Goal: Information Seeking & Learning: Find specific page/section

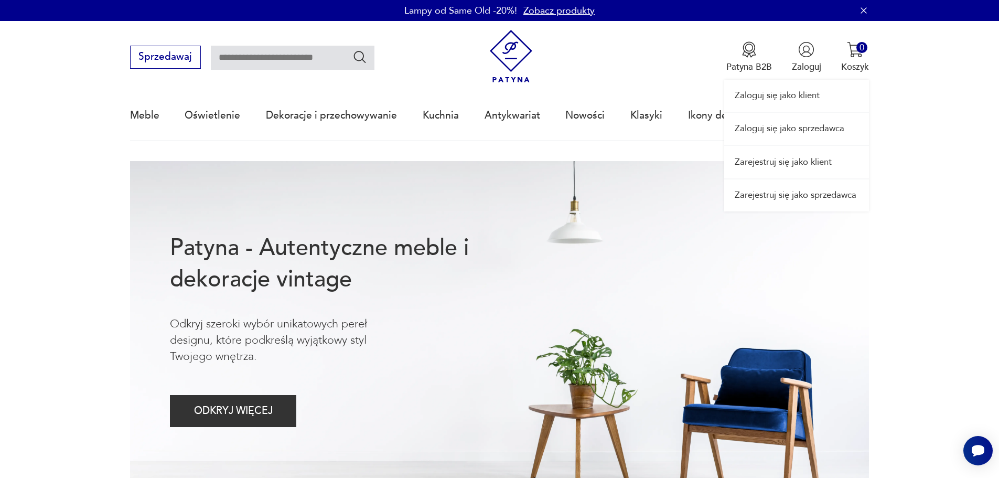
click at [786, 99] on link "Zaloguj się jako klient" at bounding box center [796, 96] width 145 height 32
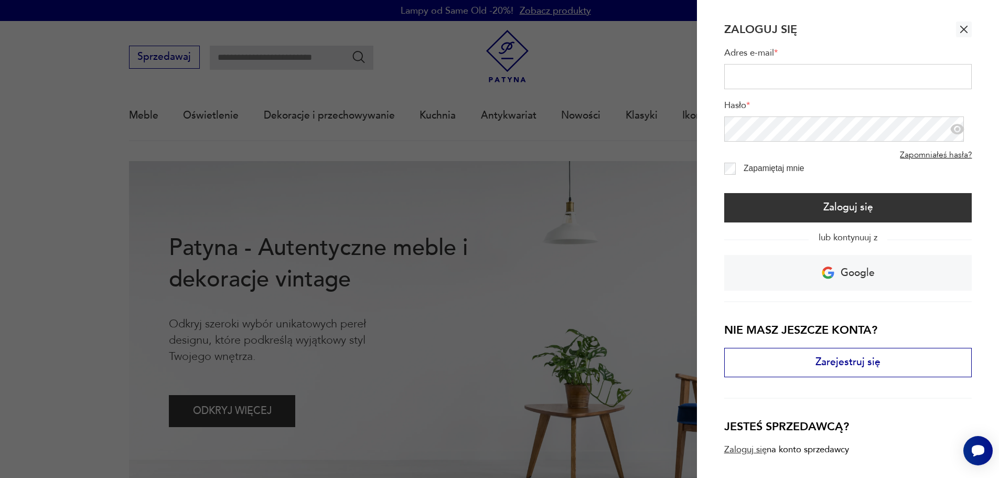
type input "**********"
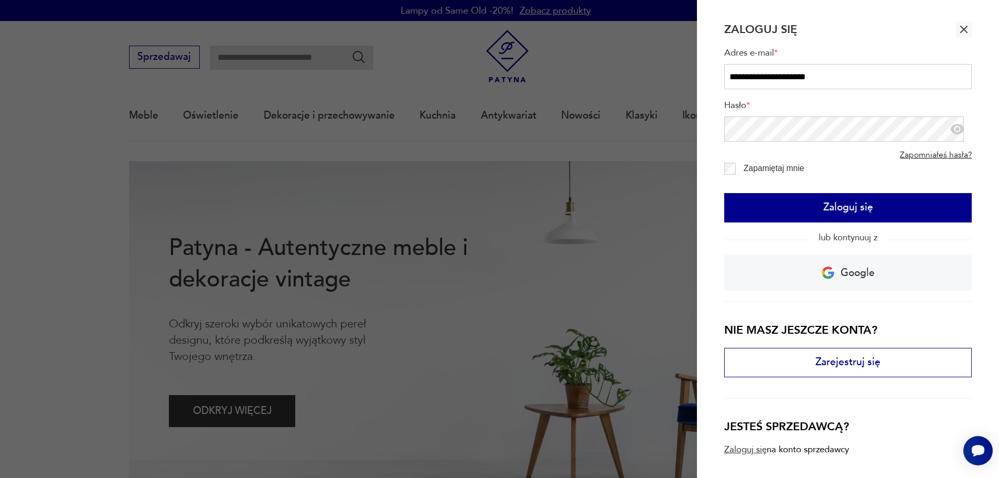
click at [817, 203] on button "Zaloguj się" at bounding box center [848, 207] width 248 height 29
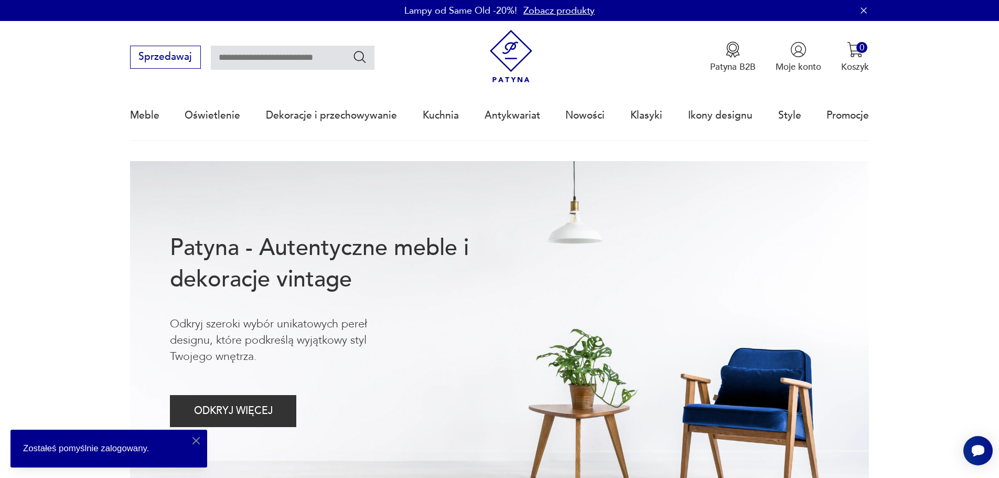
click at [839, 63] on div "Patyna B2B Moje konto 0 Koszyk Twój koszyk ( 0 ) Brak produktów w koszyku IDŹ D…" at bounding box center [789, 56] width 159 height 31
click at [860, 64] on p "Koszyk" at bounding box center [855, 67] width 28 height 12
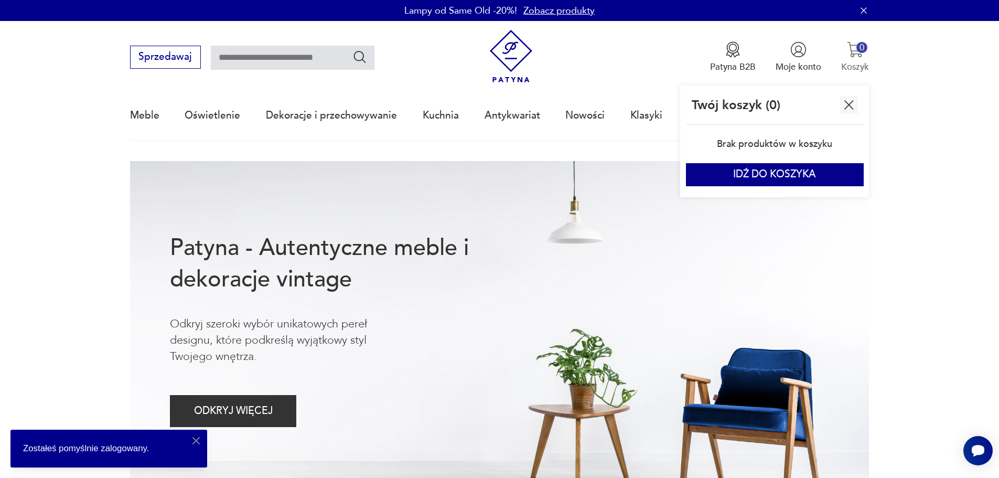
click at [843, 61] on p "Koszyk" at bounding box center [855, 67] width 28 height 12
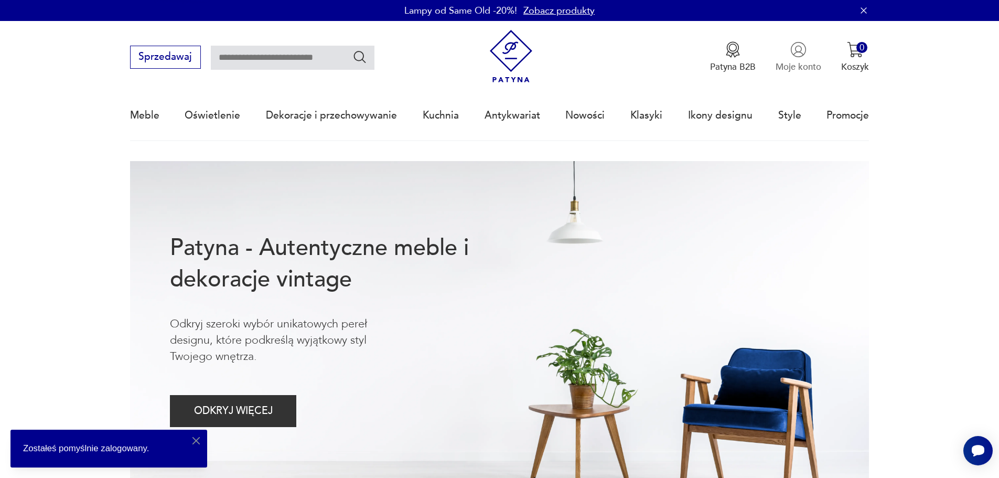
click at [805, 65] on p "Moje konto" at bounding box center [798, 67] width 46 height 12
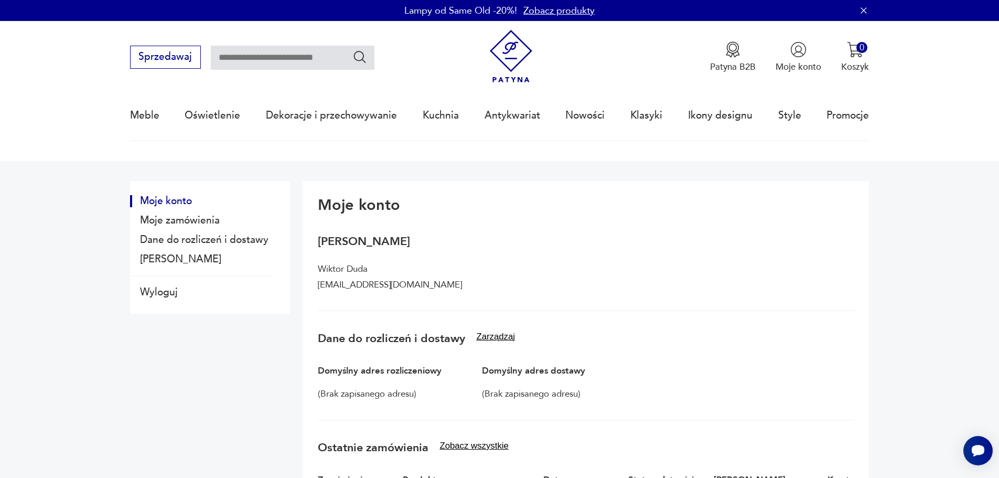
click at [185, 210] on div "Moje konto Moje zamówienia Dane do rozliczeń i dostawy Dane konta" at bounding box center [200, 230] width 141 height 78
click at [184, 217] on button "Moje zamówienia" at bounding box center [200, 220] width 141 height 12
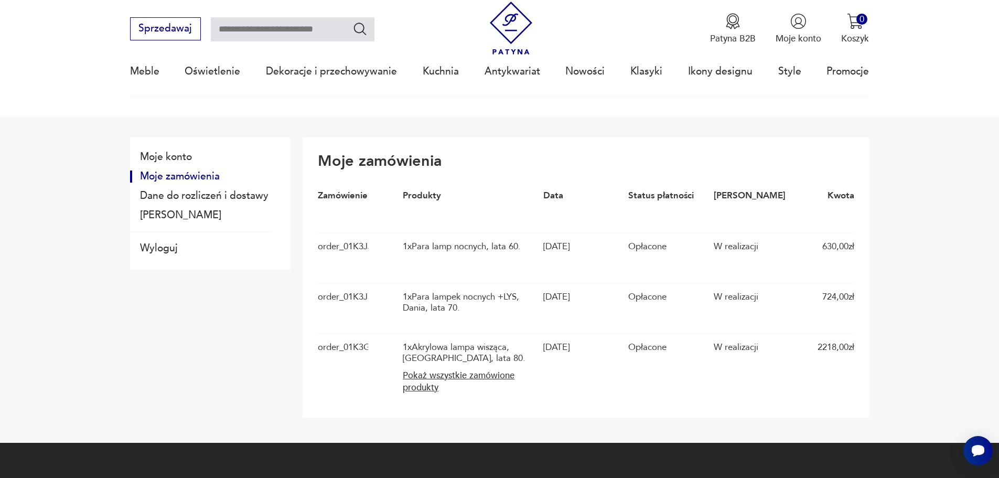
scroll to position [105, 0]
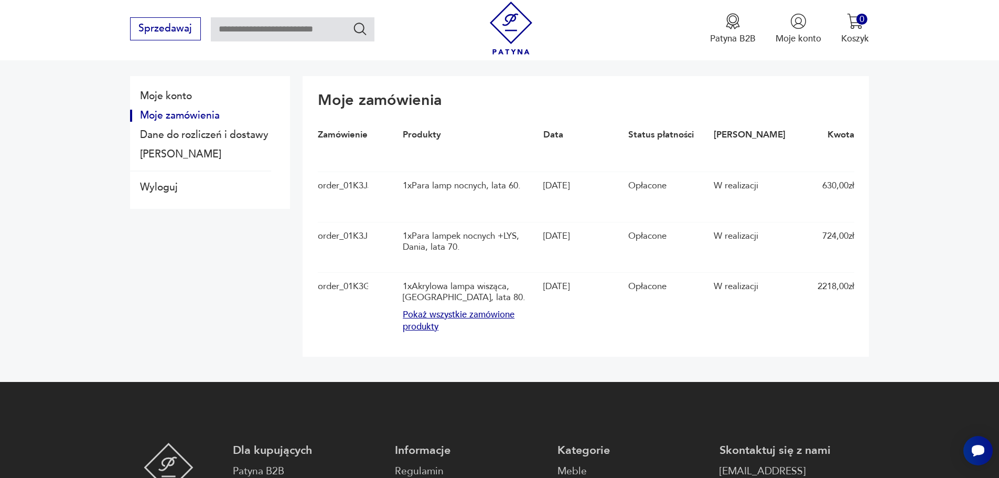
click at [435, 329] on button "Pokaż wszystkie zamówione produkty" at bounding box center [470, 321] width 134 height 24
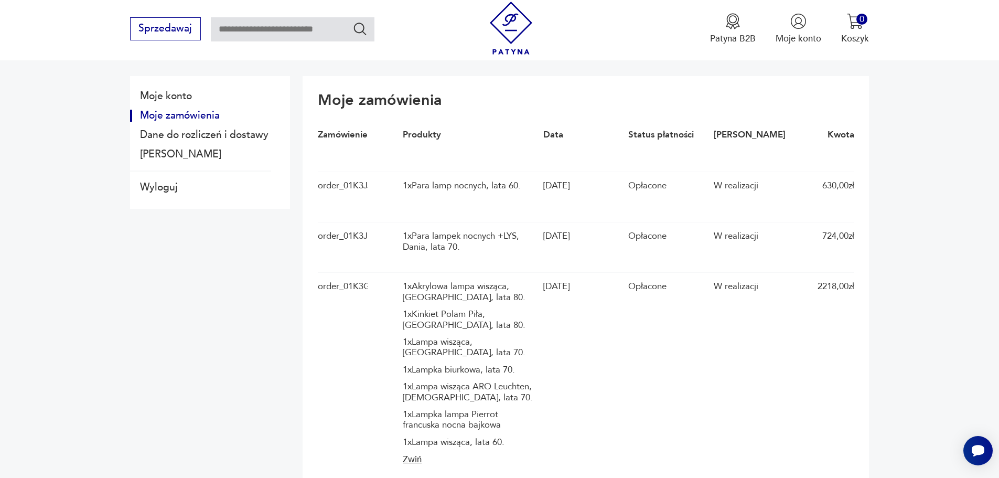
drag, startPoint x: 429, startPoint y: 327, endPoint x: 407, endPoint y: 350, distance: 32.3
click at [427, 327] on div "1 x Kinkiet Polam Piła, Polska, lata 80." at bounding box center [470, 319] width 134 height 21
click at [407, 352] on div "1 x Lampa wisząca, Niemcy, lata 70." at bounding box center [470, 347] width 134 height 21
drag, startPoint x: 407, startPoint y: 352, endPoint x: 435, endPoint y: 346, distance: 28.4
click at [429, 346] on div "1 x Lampa wisząca, Niemcy, lata 70." at bounding box center [470, 347] width 134 height 21
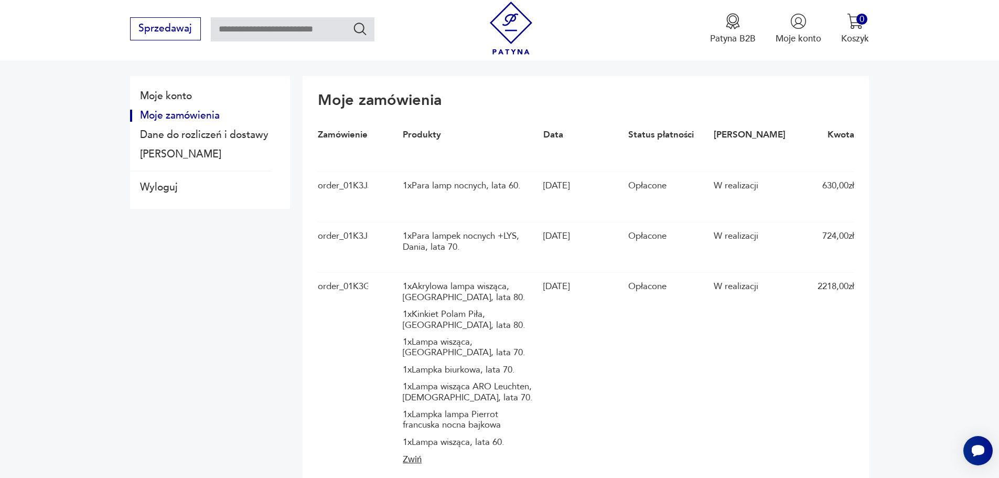
drag, startPoint x: 465, startPoint y: 349, endPoint x: 458, endPoint y: 348, distance: 7.4
click at [458, 348] on div "1 x Lampa wisząca, Niemcy, lata 70." at bounding box center [470, 347] width 134 height 21
drag, startPoint x: 451, startPoint y: 345, endPoint x: 473, endPoint y: 344, distance: 22.0
click at [473, 343] on div "1 x Lampa wisząca, Niemcy, lata 70." at bounding box center [470, 347] width 134 height 21
drag, startPoint x: 471, startPoint y: 407, endPoint x: 456, endPoint y: 410, distance: 15.4
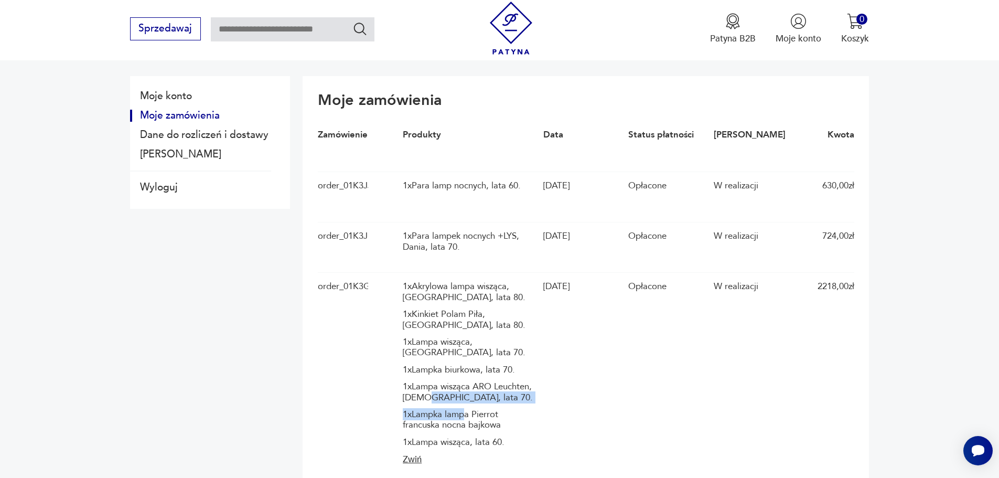
click at [459, 410] on div "1 x Akrylowa lampa wisząca, Niemcy, lata 80. 1 x Kinkiet Polam Piła, Polska, la…" at bounding box center [470, 364] width 134 height 166
drag, startPoint x: 483, startPoint y: 407, endPoint x: 446, endPoint y: 397, distance: 38.5
click at [467, 401] on div "1 x Akrylowa lampa wisząca, Niemcy, lata 80. 1 x Kinkiet Polam Piła, Polska, la…" at bounding box center [470, 364] width 134 height 166
drag, startPoint x: 446, startPoint y: 397, endPoint x: 532, endPoint y: 388, distance: 85.9
click at [469, 392] on div "1 x Lampa wisząca ARO Leuchten, Niemcy, lata 70." at bounding box center [470, 391] width 134 height 21
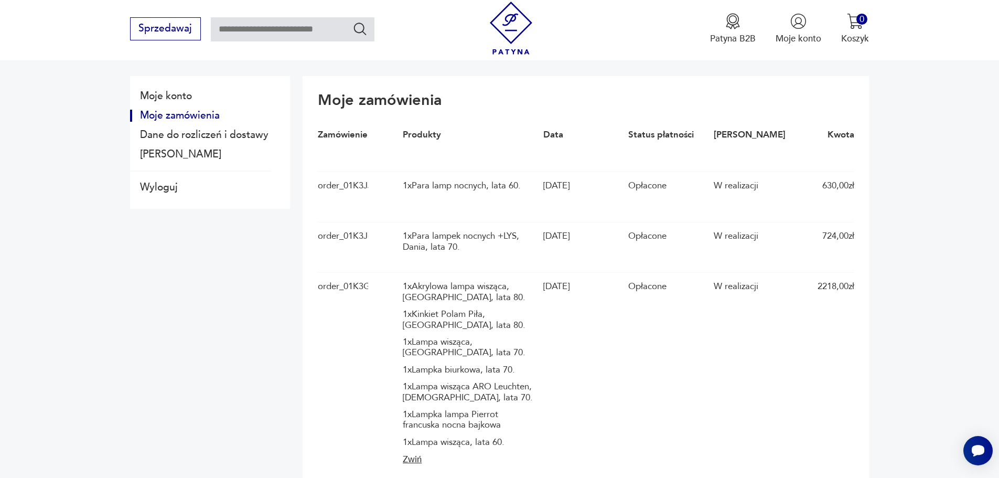
click at [490, 419] on div "1 x Lampka lampa Pierrot francuska nocna bajkowa" at bounding box center [470, 419] width 134 height 21
drag, startPoint x: 504, startPoint y: 423, endPoint x: 418, endPoint y: 417, distance: 85.6
click at [418, 417] on div "1 x Lampka lampa Pierrot francuska nocna bajkowa" at bounding box center [470, 419] width 134 height 21
copy div "Lampka lampa Pierrot francuska nocna bajkowa"
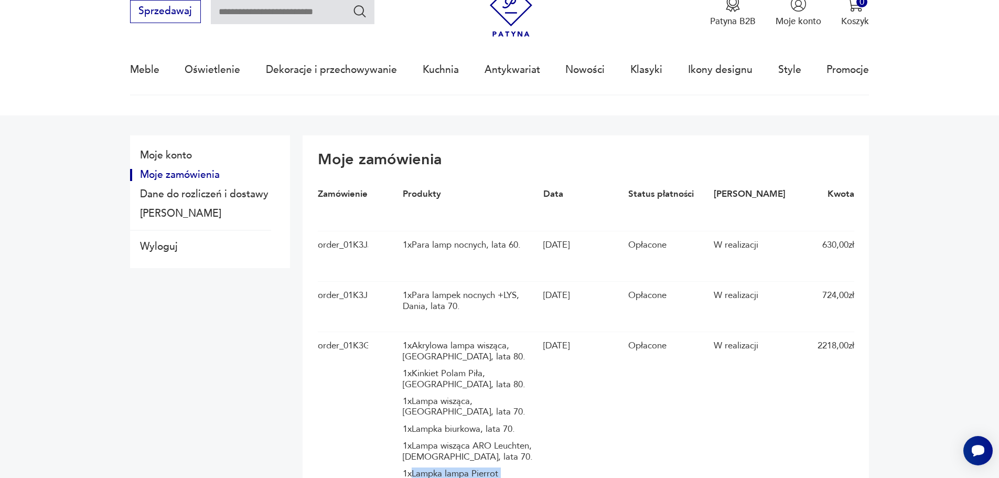
scroll to position [0, 0]
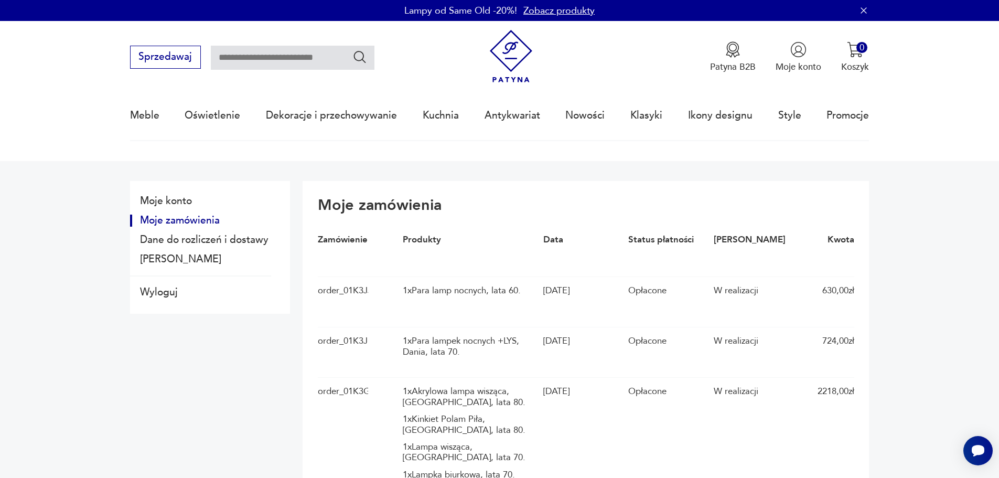
click at [294, 55] on input "text" at bounding box center [293, 58] width 164 height 24
paste input "**********"
type input "**********"
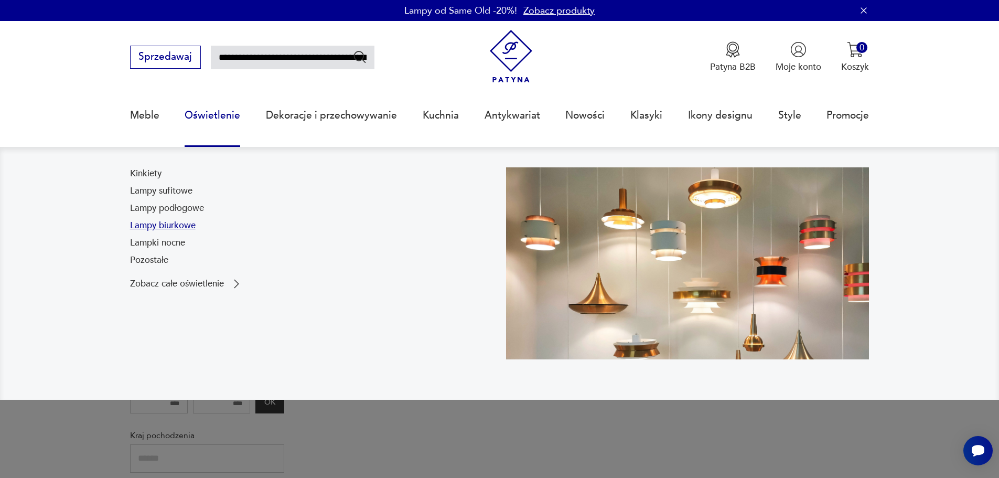
click at [178, 227] on link "Lampy biurkowe" at bounding box center [163, 225] width 66 height 13
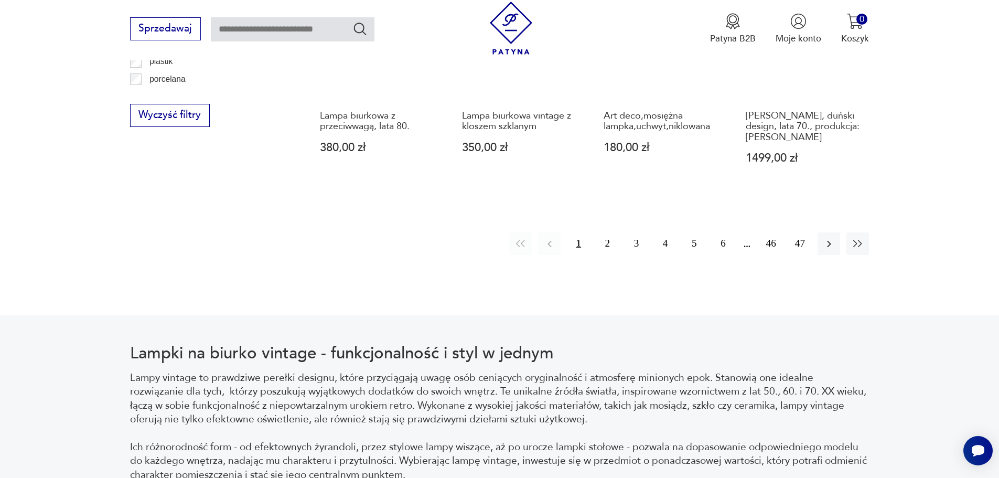
scroll to position [1292, 0]
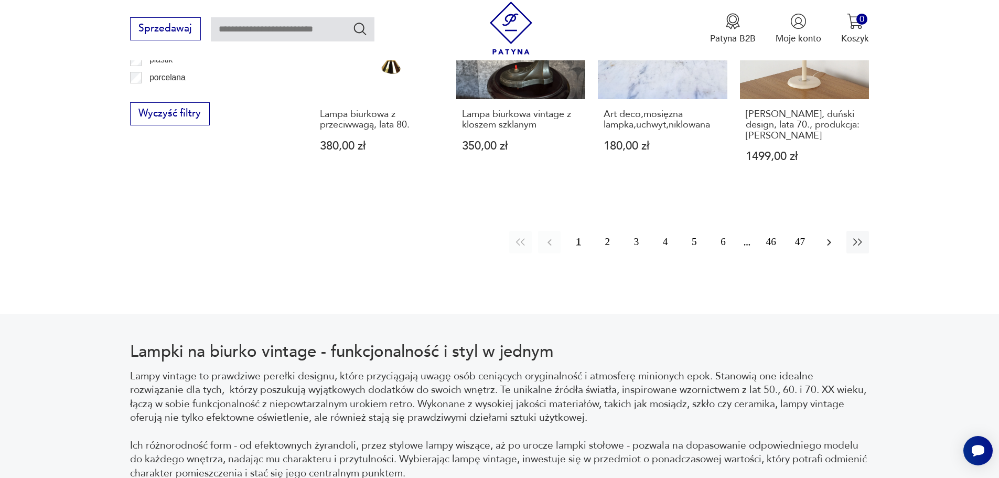
click at [834, 236] on icon "button" at bounding box center [829, 242] width 13 height 13
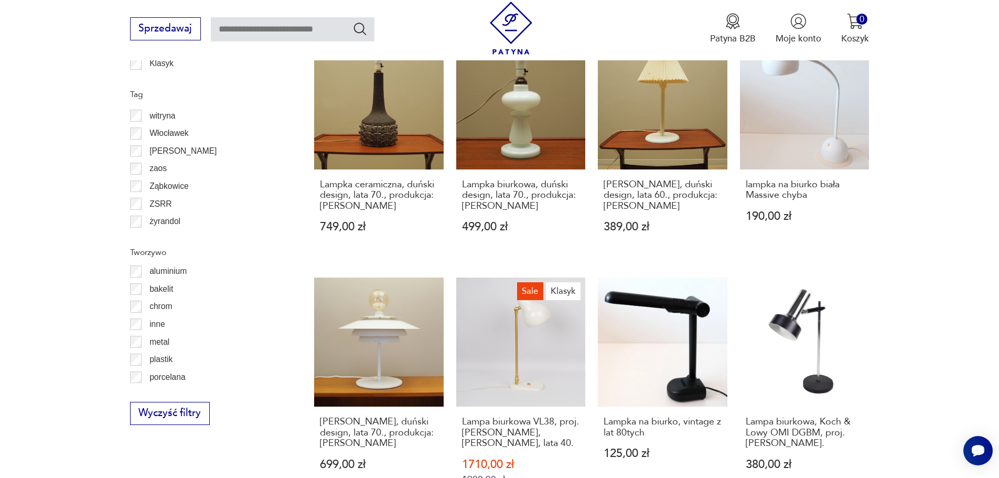
scroll to position [1307, 0]
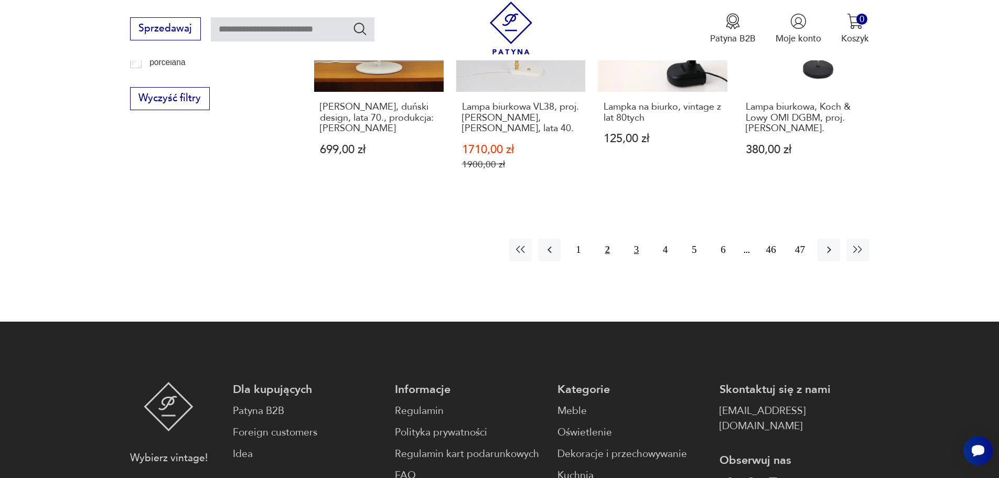
click at [636, 240] on button "3" at bounding box center [636, 250] width 23 height 23
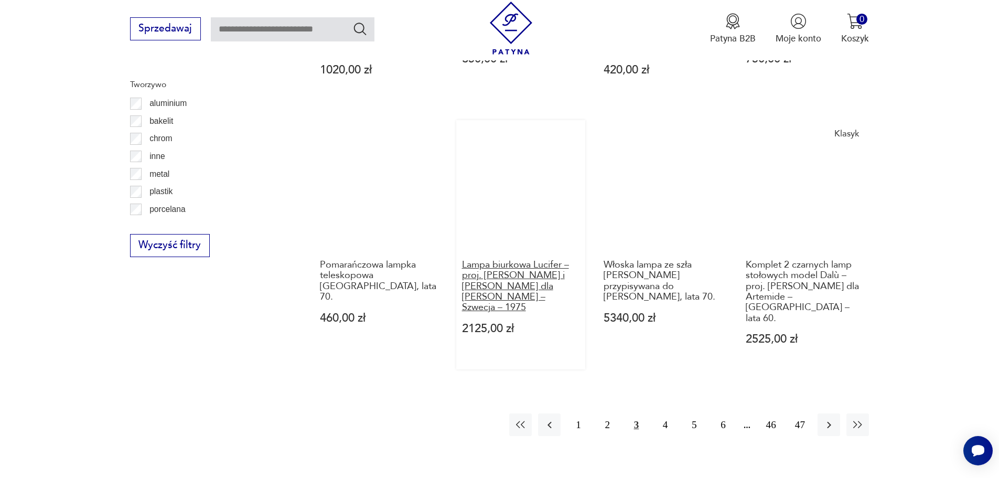
scroll to position [1150, 0]
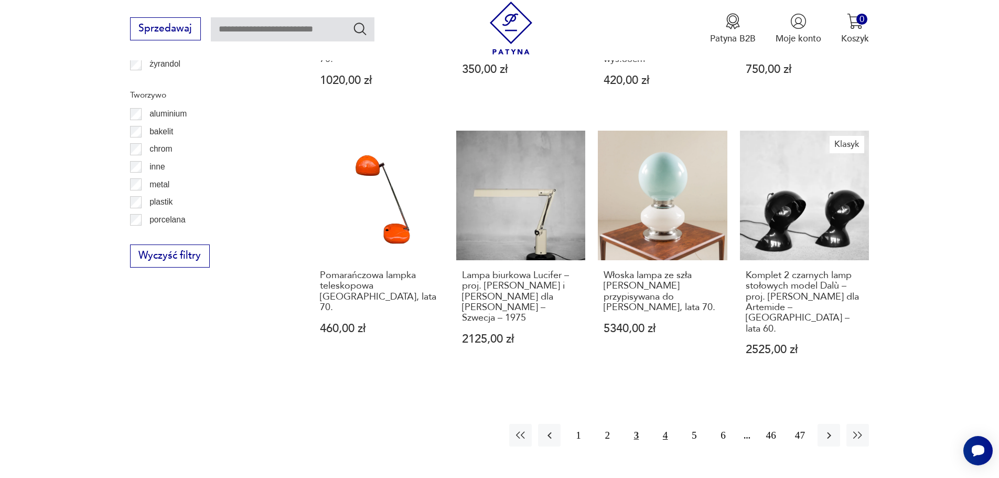
click at [666, 424] on button "4" at bounding box center [665, 435] width 23 height 23
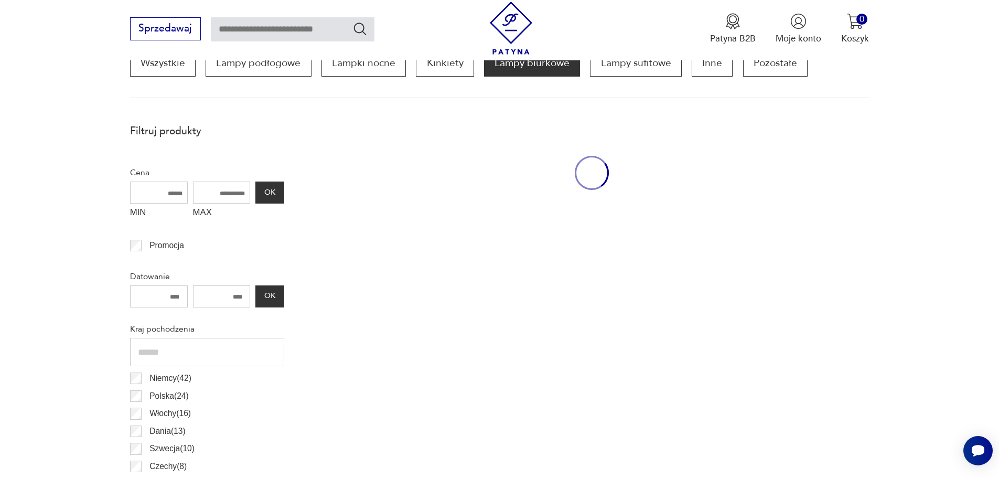
scroll to position [311, 0]
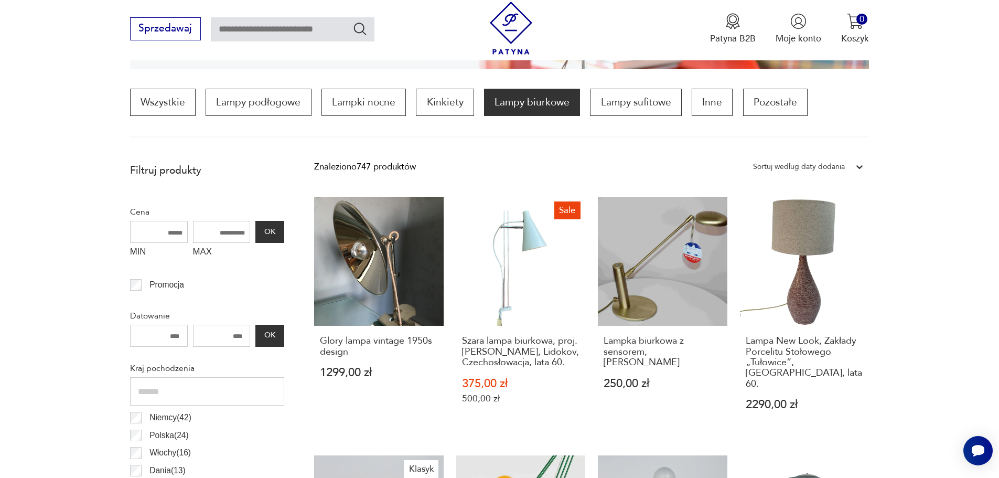
click at [791, 169] on div "Sortuj według daty dodania" at bounding box center [799, 167] width 92 height 14
click at [784, 241] on div "Sortuj według ceny (od największej)" at bounding box center [808, 245] width 121 height 26
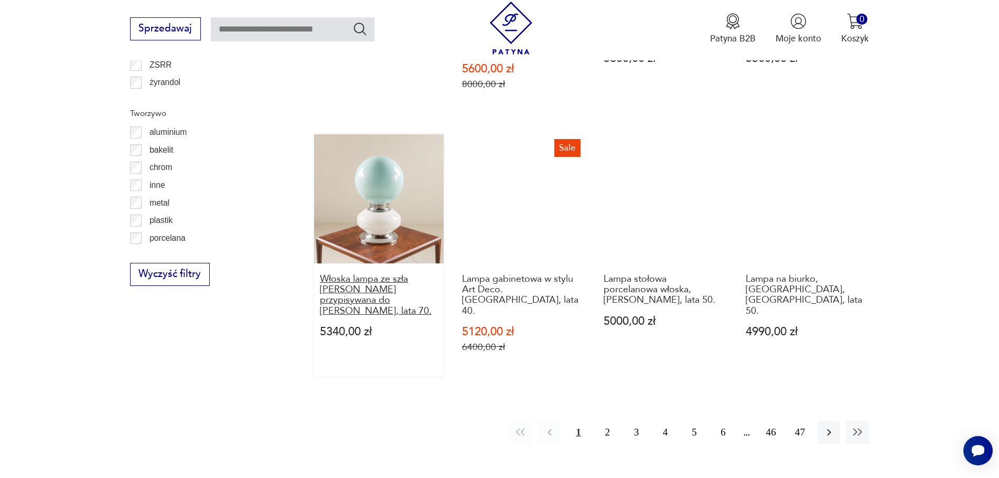
scroll to position [1150, 0]
